Goal: Task Accomplishment & Management: Use online tool/utility

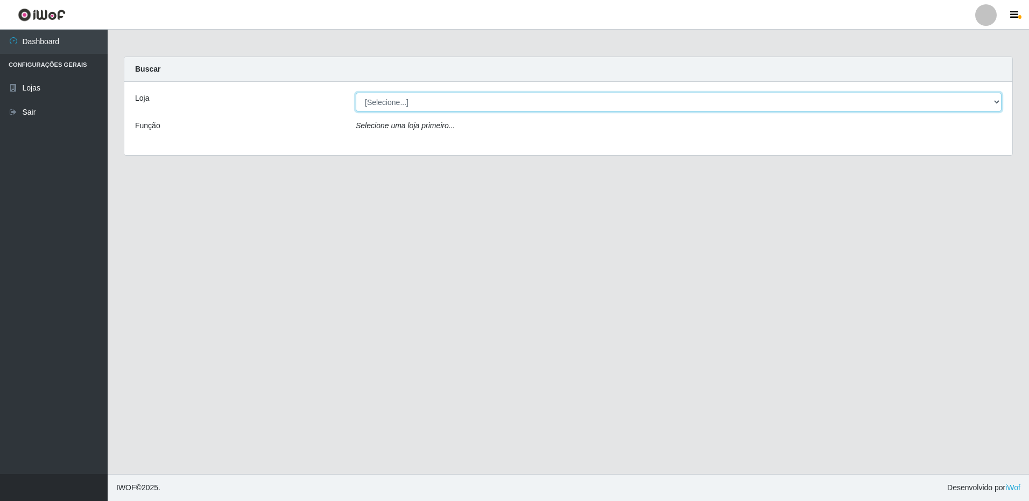
click at [439, 102] on select "[Selecione...] Extrabom - Loja 16 [GEOGRAPHIC_DATA]" at bounding box center [679, 102] width 646 height 19
select select "450"
click at [356, 93] on select "[Selecione...] Extrabom - Loja 16 [GEOGRAPHIC_DATA]" at bounding box center [679, 102] width 646 height 19
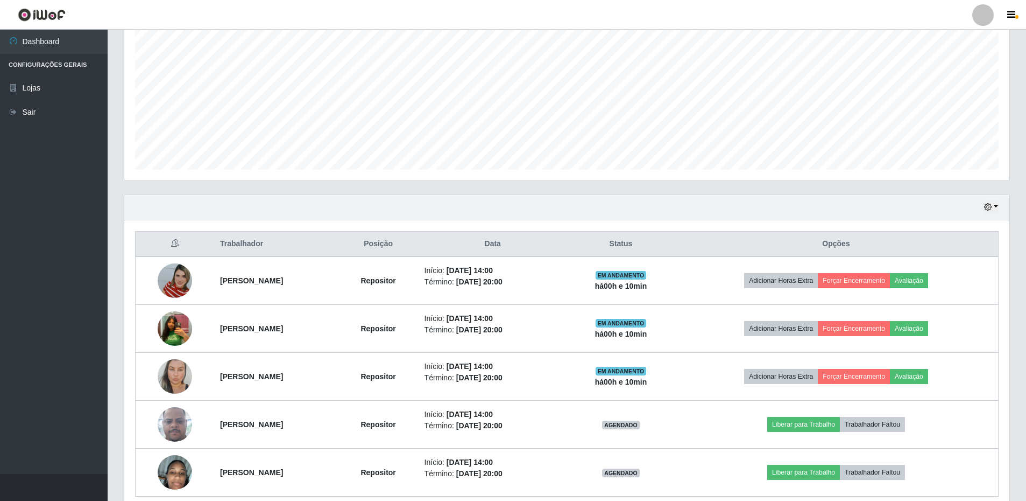
scroll to position [262, 0]
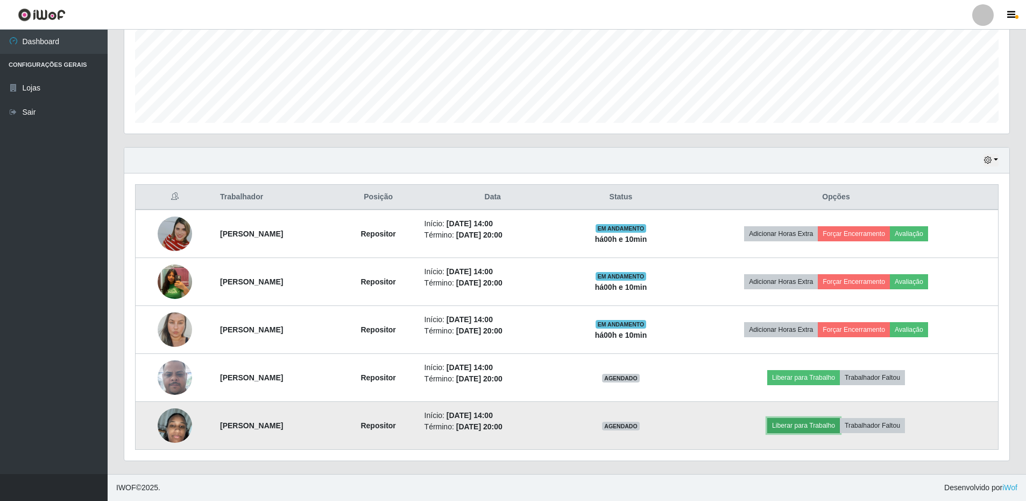
click at [821, 421] on button "Liberar para Trabalho" at bounding box center [804, 425] width 73 height 15
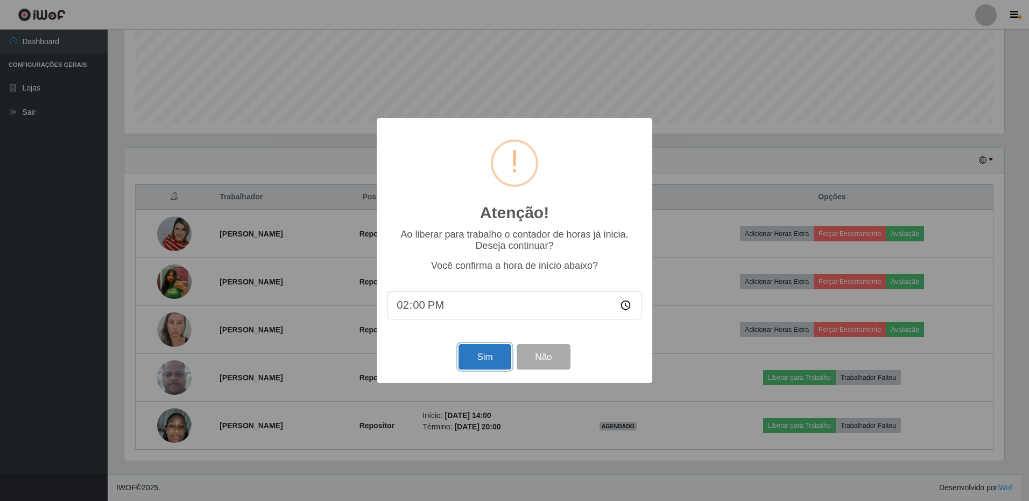
click at [485, 365] on button "Sim" at bounding box center [485, 356] width 52 height 25
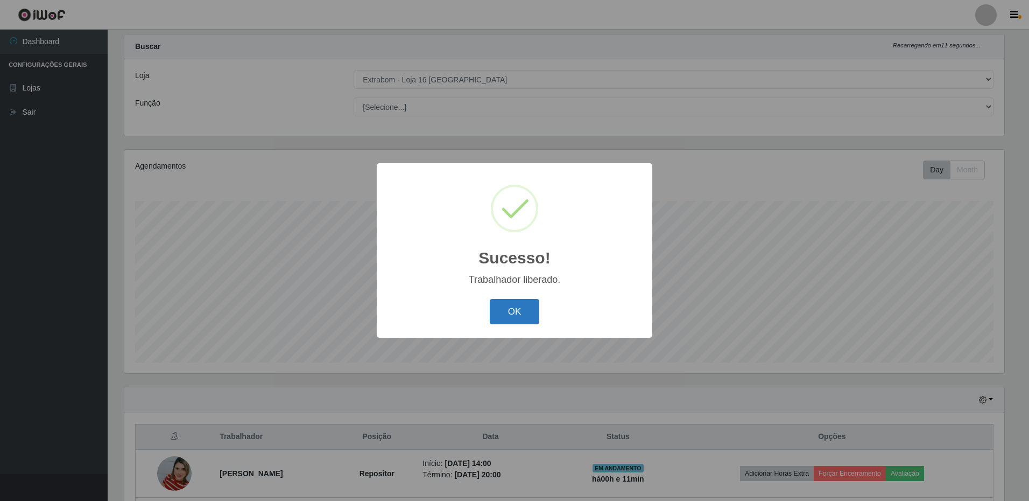
drag, startPoint x: 518, startPoint y: 302, endPoint x: 523, endPoint y: 305, distance: 5.5
click at [523, 305] on button "OK" at bounding box center [515, 311] width 50 height 25
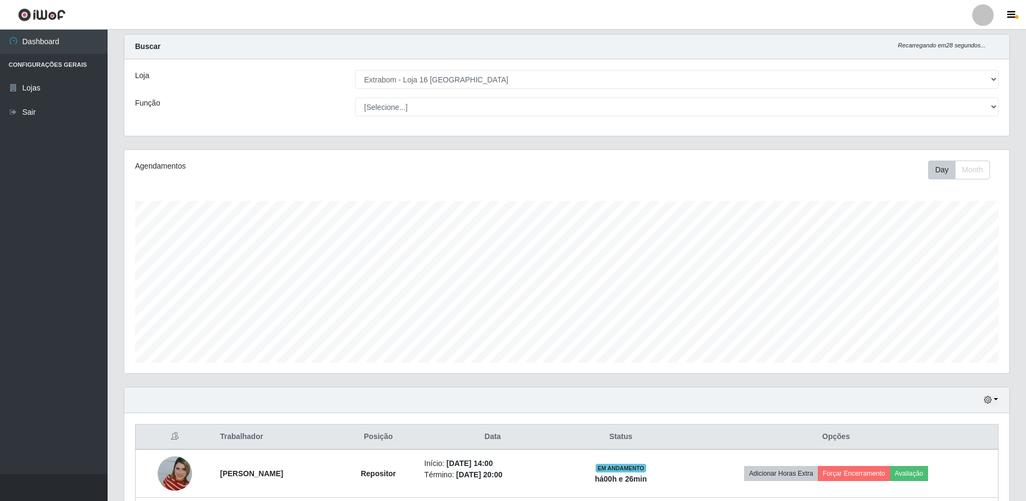
scroll to position [262, 0]
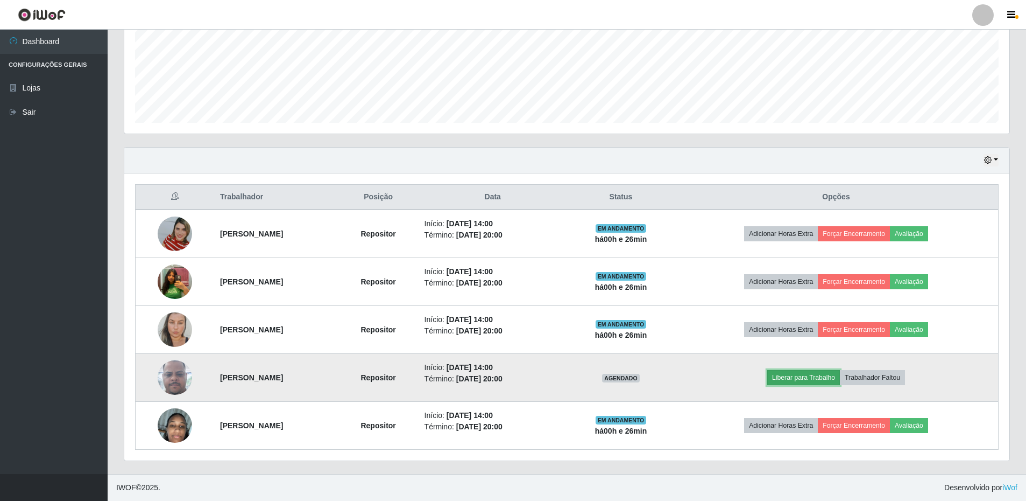
click at [821, 381] on button "Liberar para Trabalho" at bounding box center [804, 377] width 73 height 15
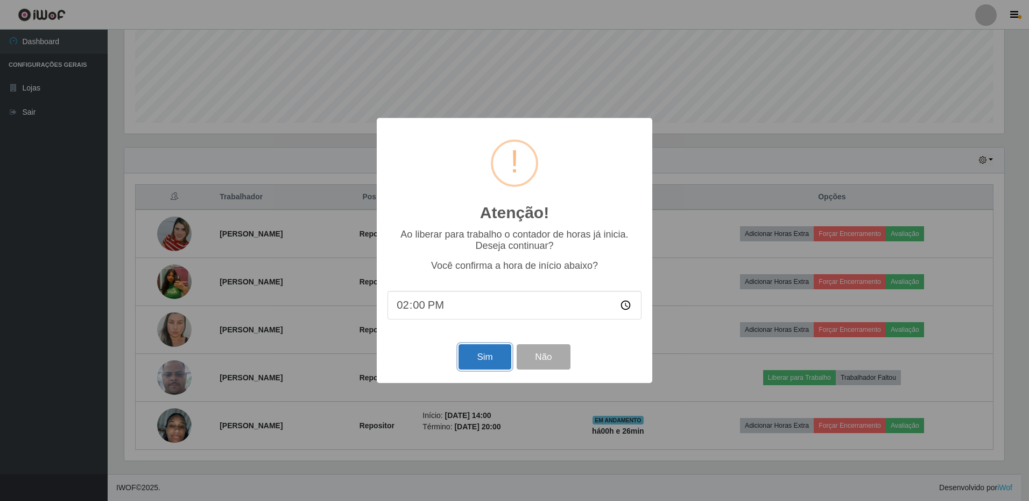
click at [481, 361] on button "Sim" at bounding box center [485, 356] width 52 height 25
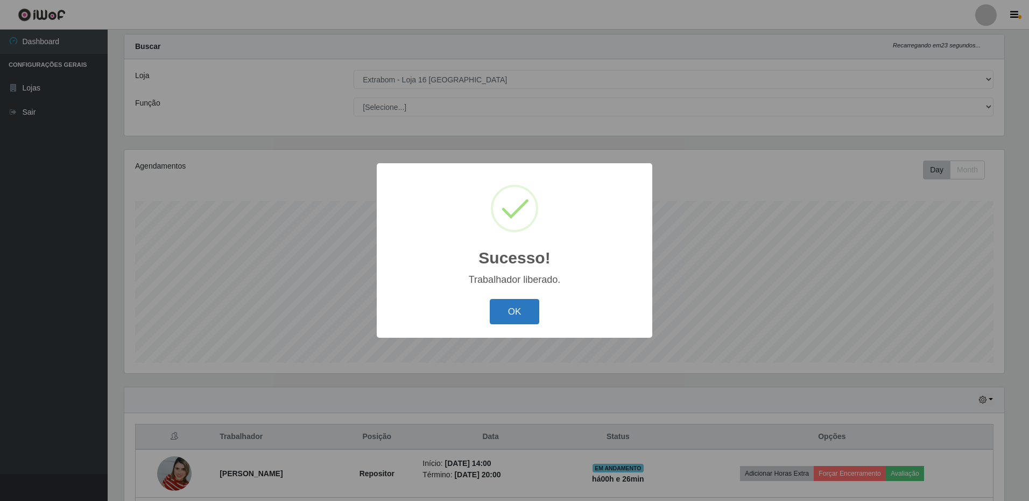
click at [494, 312] on button "OK" at bounding box center [515, 311] width 50 height 25
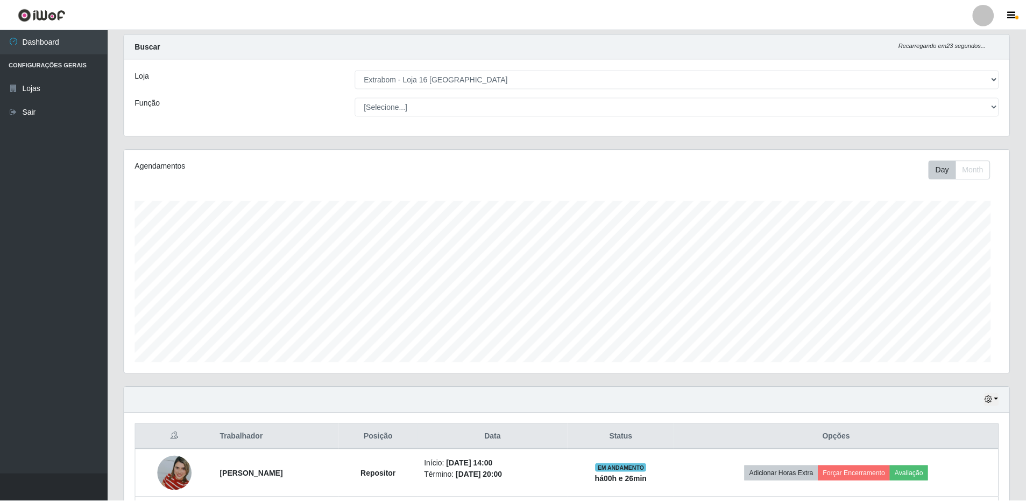
scroll to position [223, 885]
